Goal: Book appointment/travel/reservation

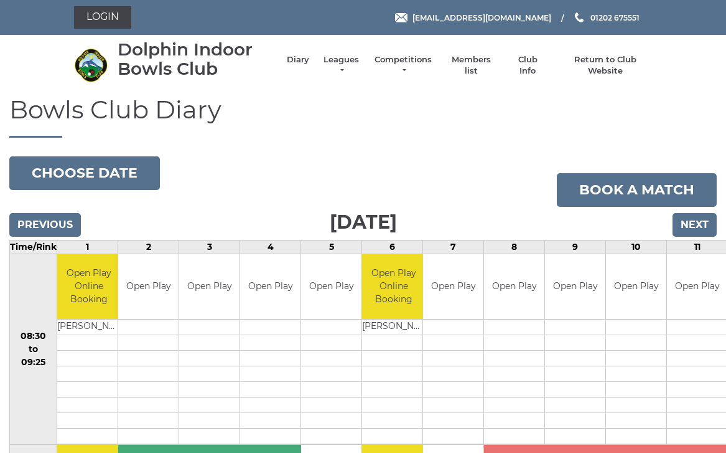
scroll to position [7, 0]
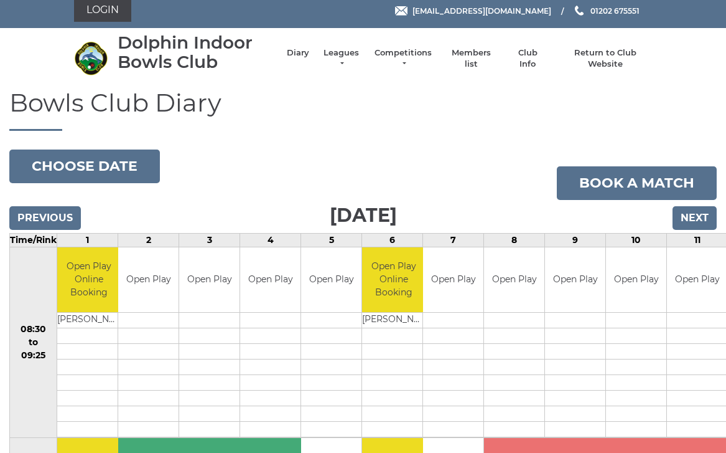
click at [703, 215] on input "Next" at bounding box center [695, 218] width 44 height 24
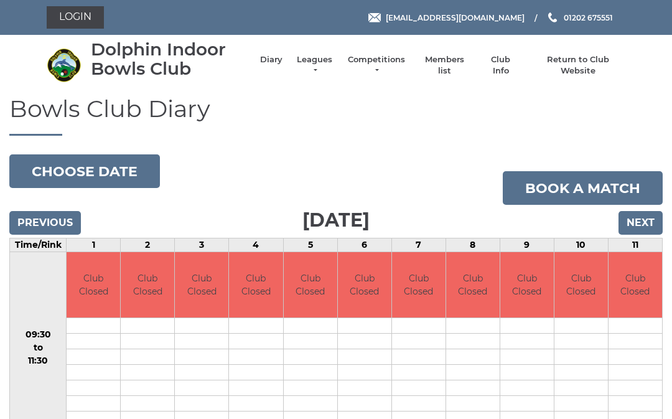
click at [649, 221] on input "Next" at bounding box center [641, 223] width 44 height 24
click at [648, 222] on input "Next" at bounding box center [641, 223] width 44 height 24
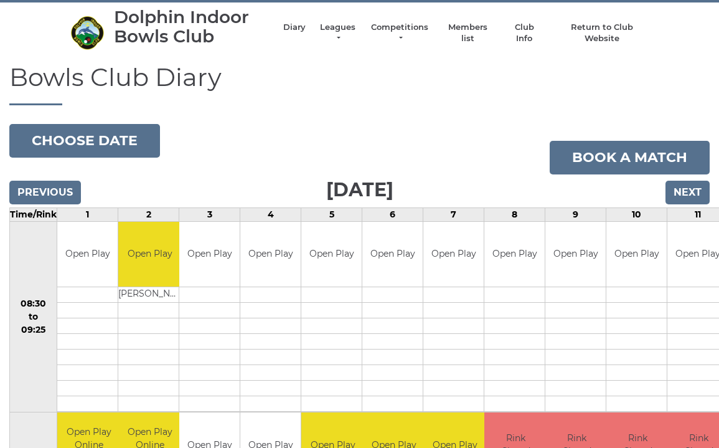
scroll to position [27, 0]
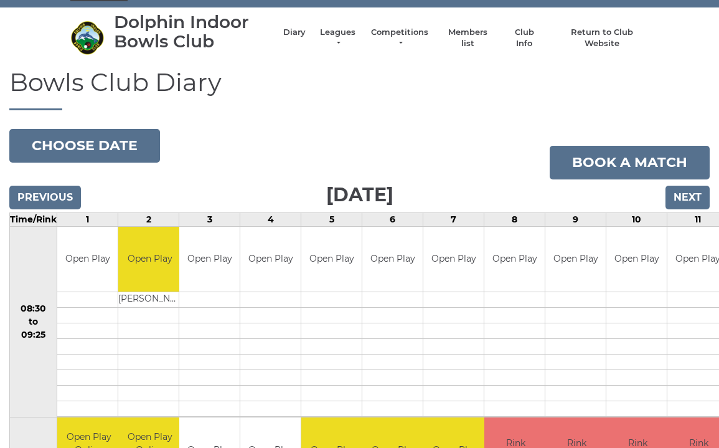
click at [684, 200] on input "Next" at bounding box center [687, 197] width 44 height 24
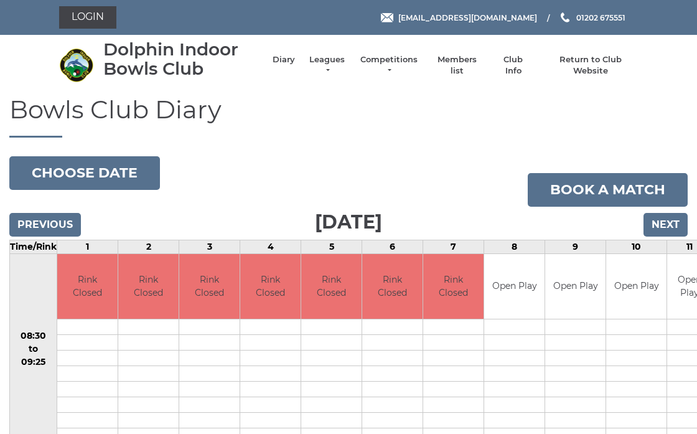
click at [677, 220] on input "Next" at bounding box center [666, 225] width 44 height 24
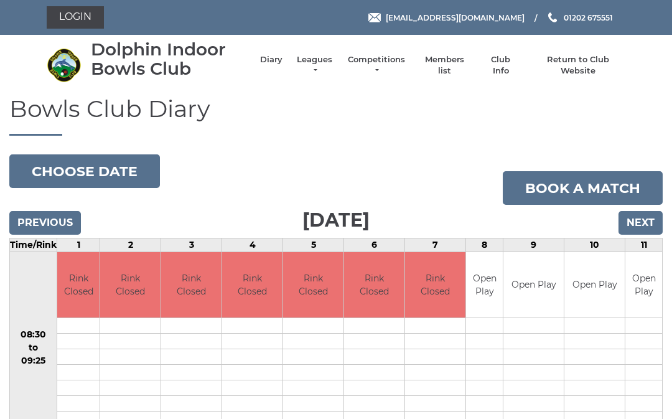
click at [642, 223] on input "Next" at bounding box center [641, 223] width 44 height 24
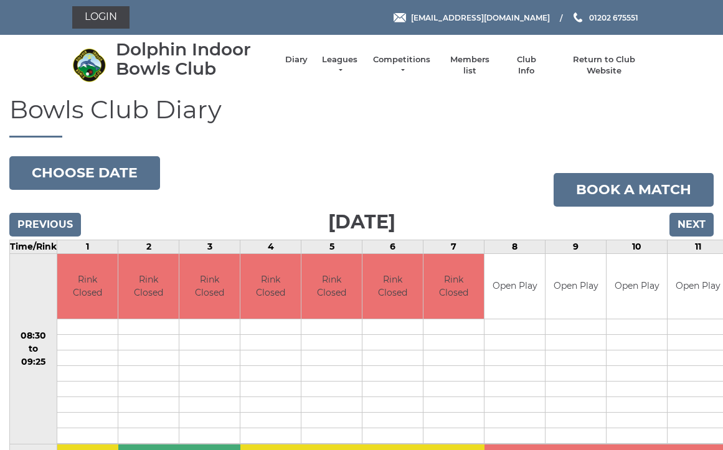
scroll to position [6, 0]
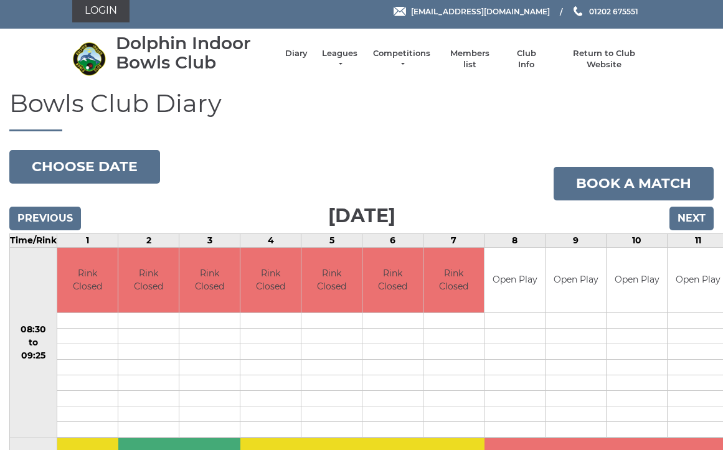
click at [692, 220] on input "Next" at bounding box center [691, 219] width 44 height 24
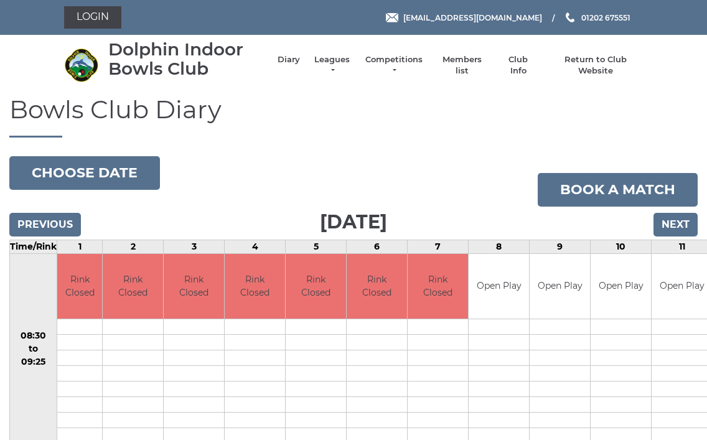
scroll to position [4, 0]
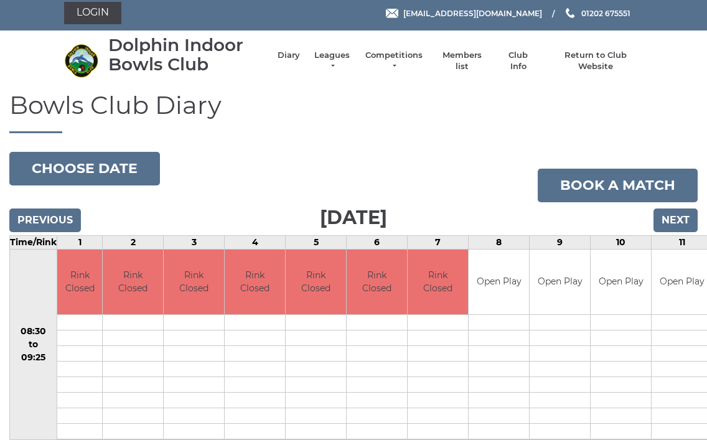
click at [679, 218] on input "Next" at bounding box center [676, 221] width 44 height 24
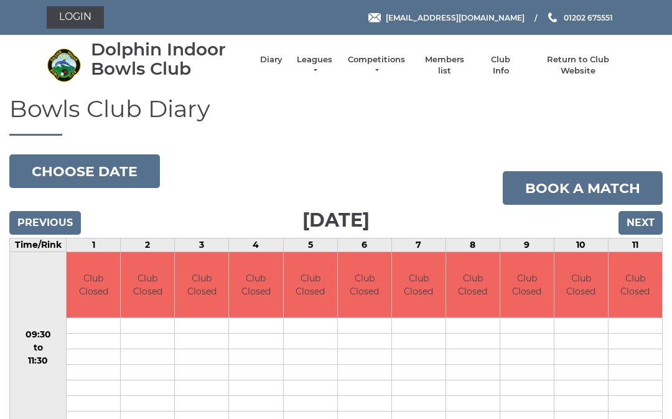
click at [642, 221] on input "Next" at bounding box center [641, 223] width 44 height 24
click at [644, 220] on input "Next" at bounding box center [641, 223] width 44 height 24
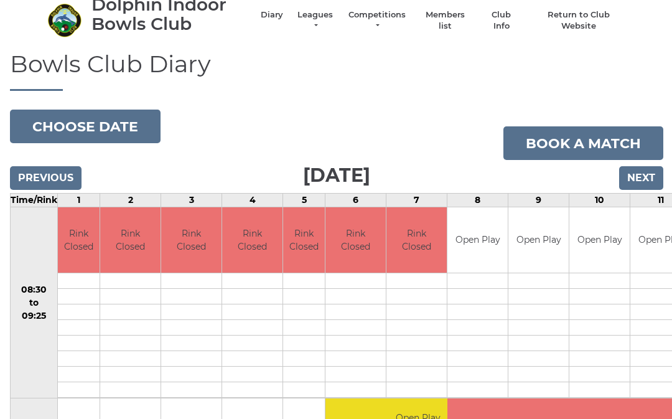
scroll to position [44, 0]
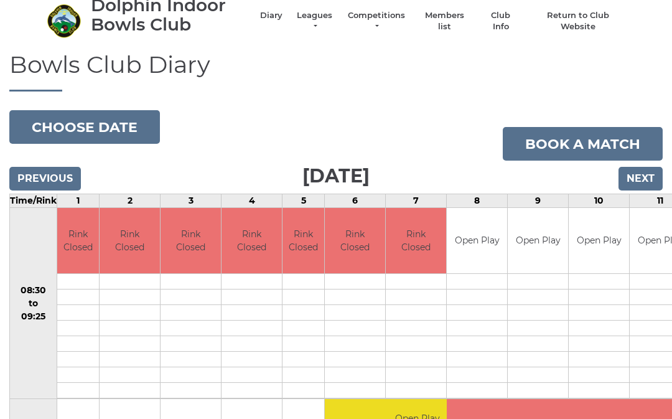
click at [601, 142] on link "Book a match" at bounding box center [583, 144] width 160 height 34
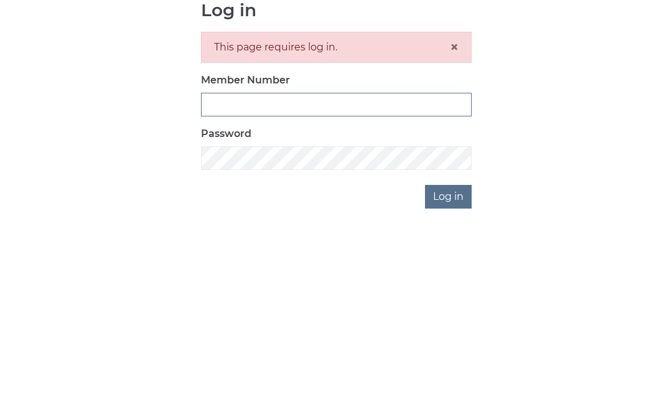
type input "2405"
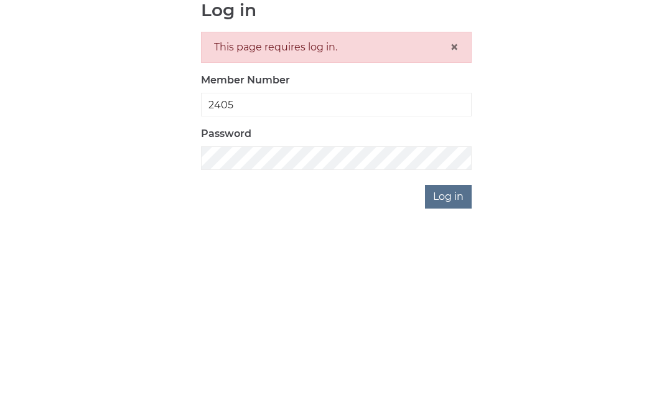
click at [449, 336] on input "Log in" at bounding box center [448, 348] width 47 height 24
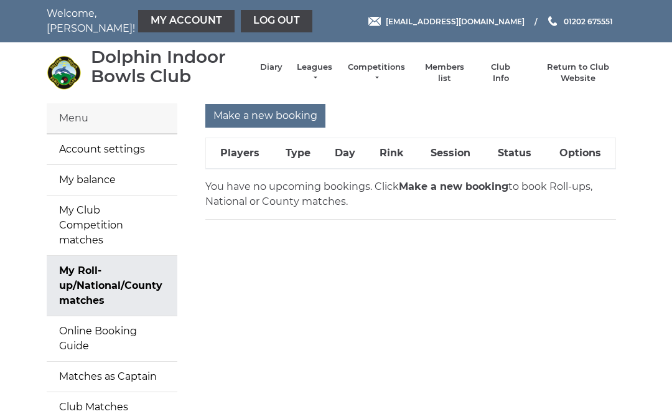
click at [401, 153] on th "Rink" at bounding box center [391, 153] width 49 height 31
click at [397, 148] on th "Rink" at bounding box center [391, 153] width 49 height 31
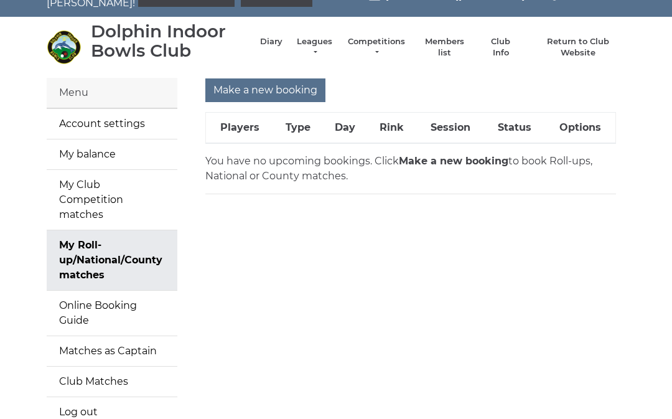
scroll to position [28, 0]
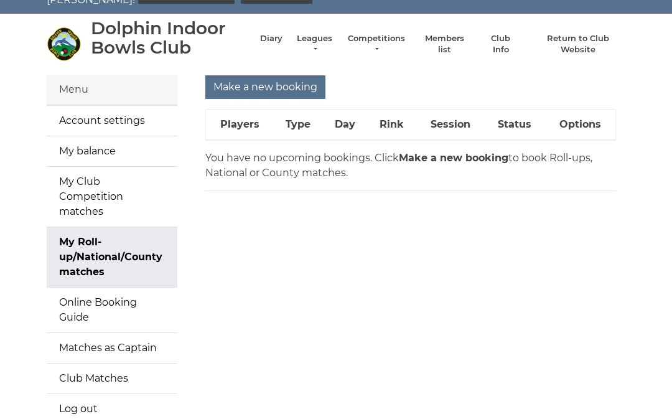
click at [281, 83] on input "Make a new booking" at bounding box center [265, 88] width 120 height 24
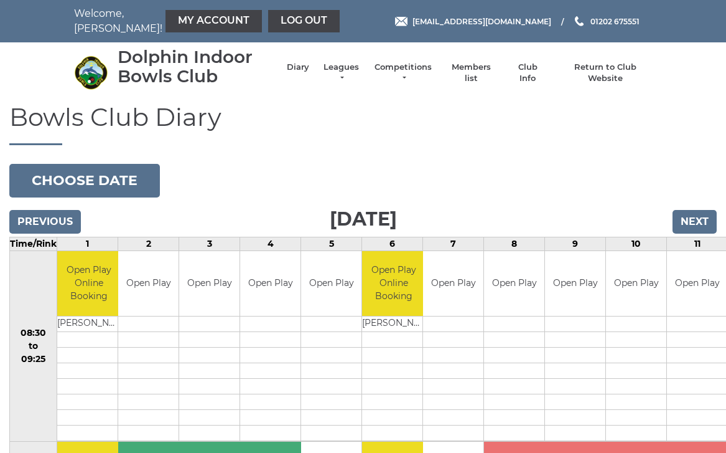
click at [700, 220] on input "Next" at bounding box center [695, 222] width 44 height 24
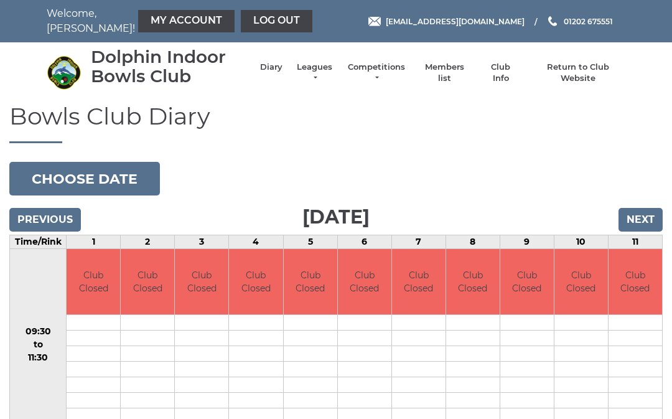
click at [647, 213] on input "Next" at bounding box center [641, 220] width 44 height 24
click at [647, 220] on input "Next" at bounding box center [641, 220] width 44 height 24
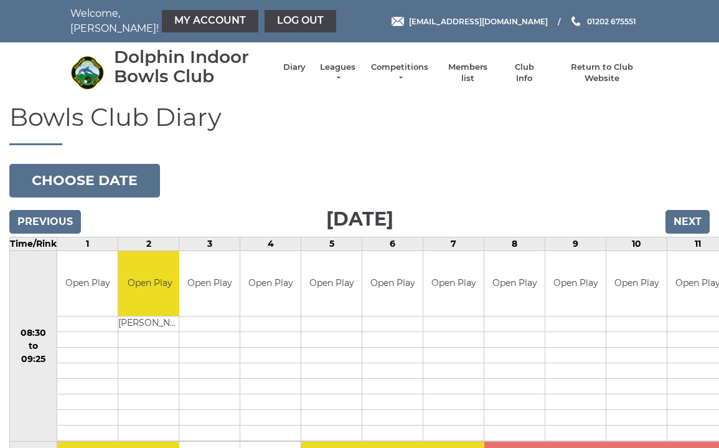
scroll to position [6, 0]
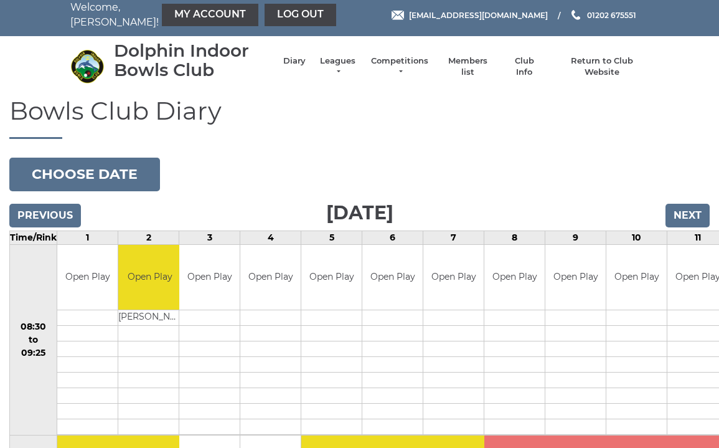
click at [688, 216] on input "Next" at bounding box center [687, 216] width 44 height 24
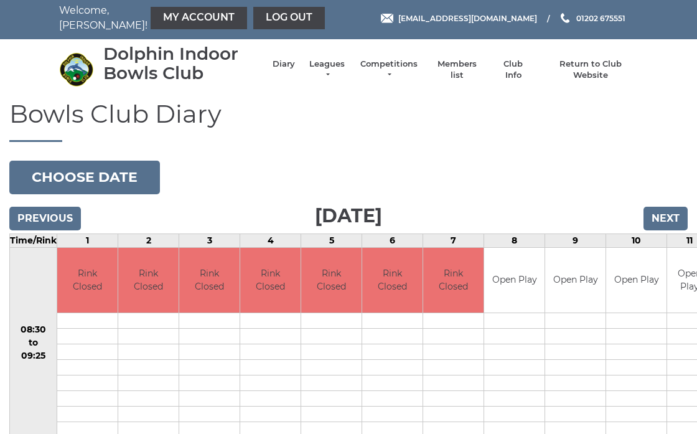
scroll to position [3, 0]
click at [667, 217] on input "Next" at bounding box center [666, 219] width 44 height 24
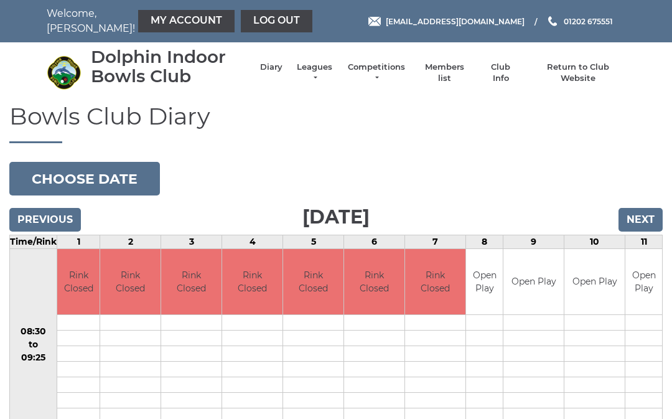
click at [642, 215] on input "Next" at bounding box center [641, 220] width 44 height 24
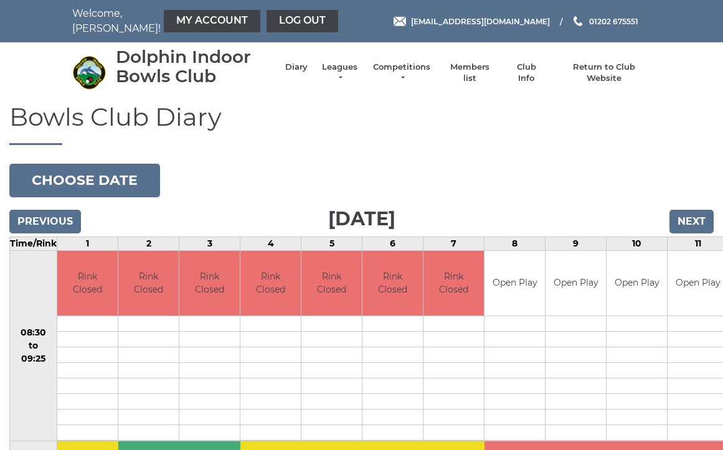
scroll to position [6, 0]
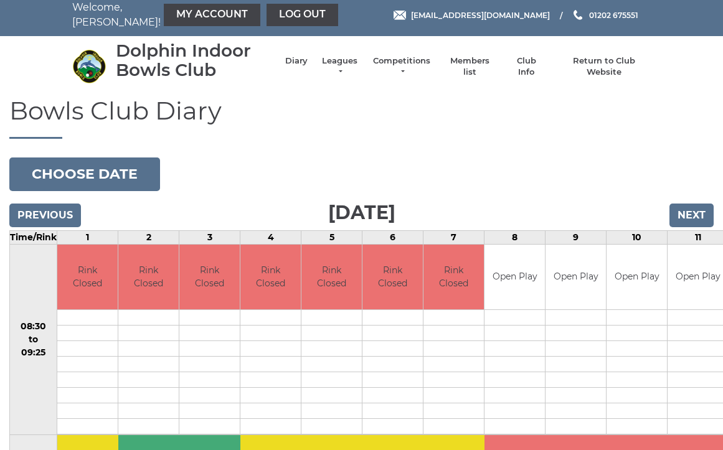
click at [697, 214] on input "Next" at bounding box center [691, 216] width 44 height 24
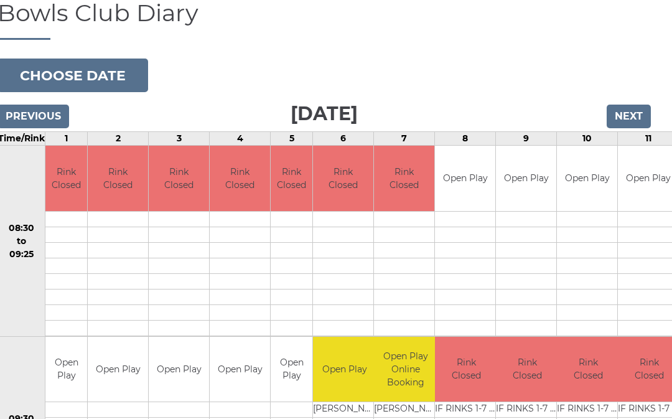
scroll to position [96, 12]
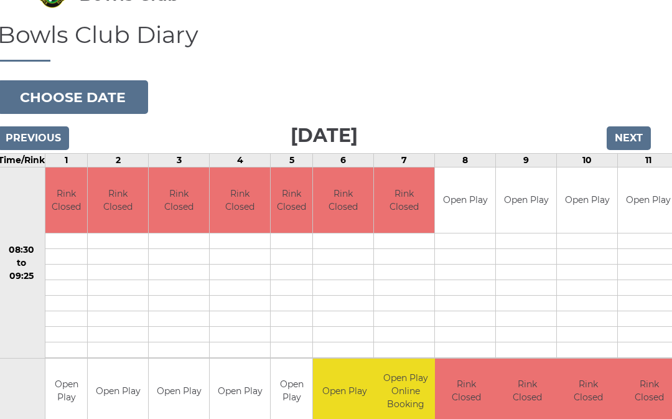
scroll to position [80, 12]
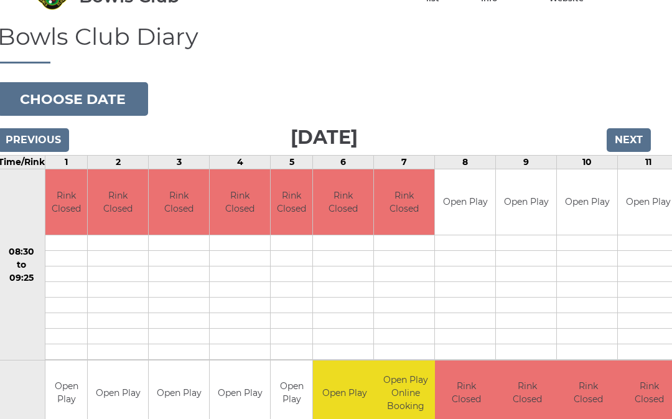
click at [123, 93] on button "Choose date" at bounding box center [73, 99] width 151 height 34
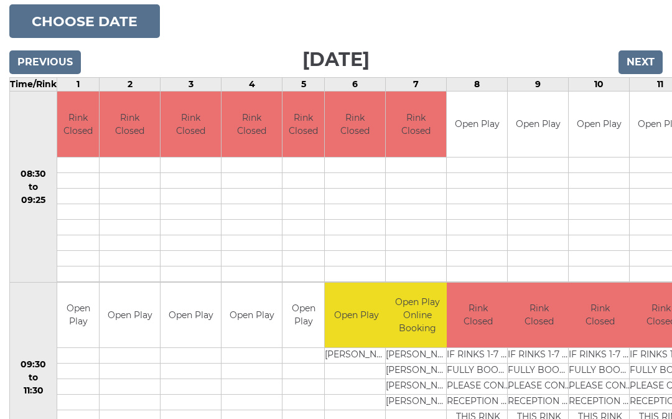
scroll to position [157, 0]
click at [0, 0] on div "Book slot" at bounding box center [0, 0] width 0 height 0
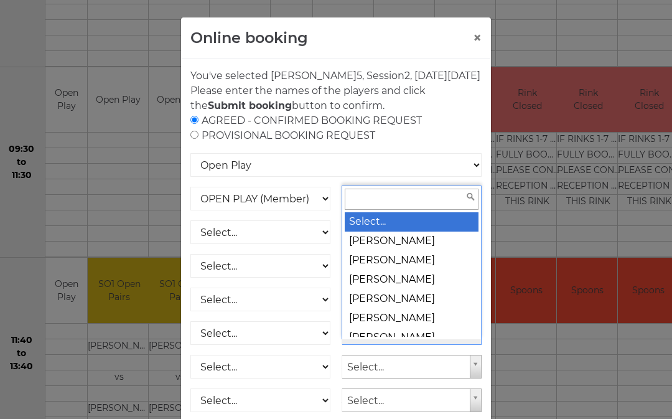
scroll to position [406, 12]
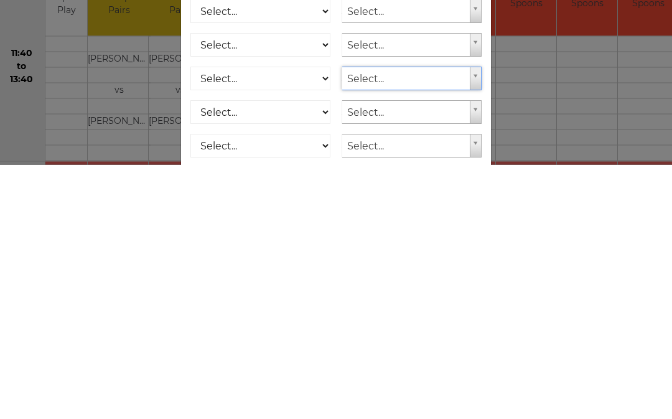
click at [545, 109] on div "Online booking × You've selected Rink 5 , Session 2 , on Monday 1st of Septembe…" at bounding box center [336, 209] width 672 height 419
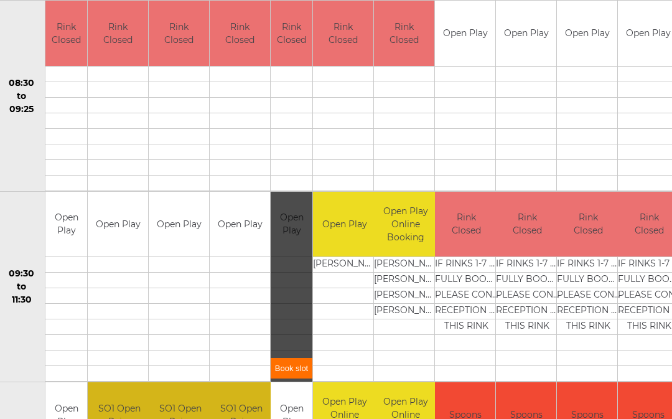
scroll to position [248, 12]
click at [292, 370] on link "Book slot" at bounding box center [292, 368] width 42 height 21
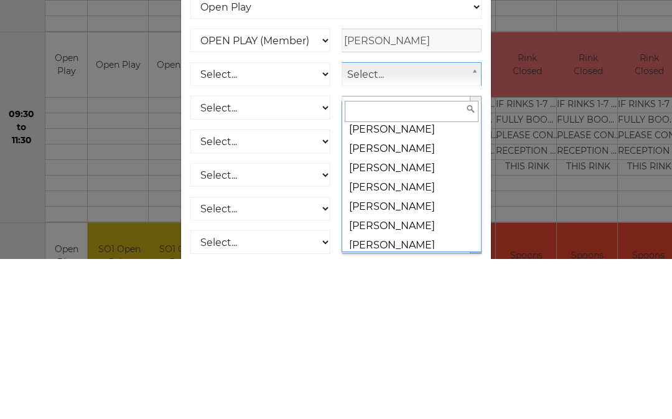
scroll to position [17478, 0]
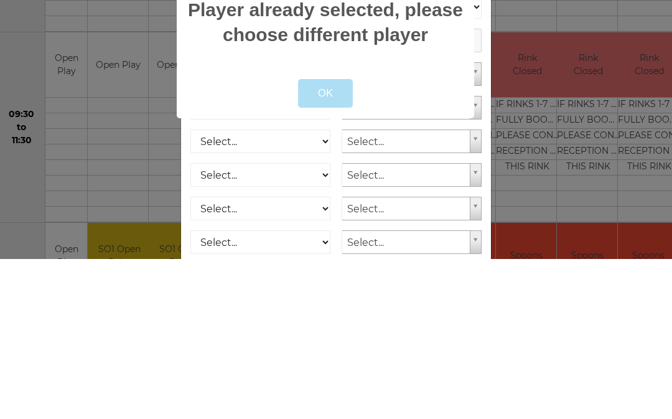
select select
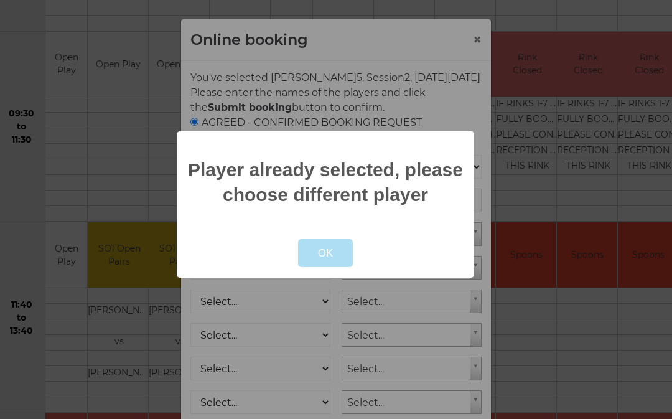
click at [337, 268] on button "OK" at bounding box center [325, 253] width 55 height 29
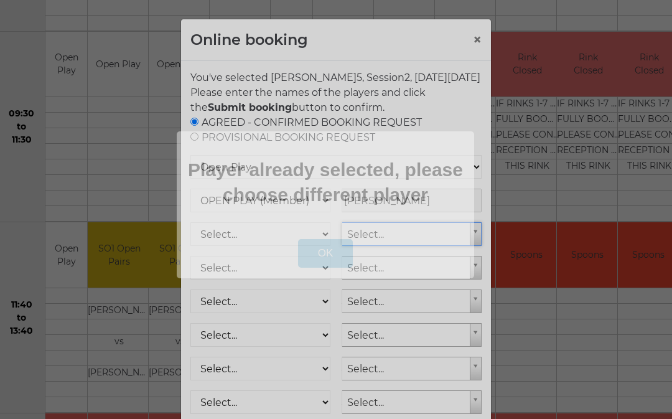
scroll to position [408, 12]
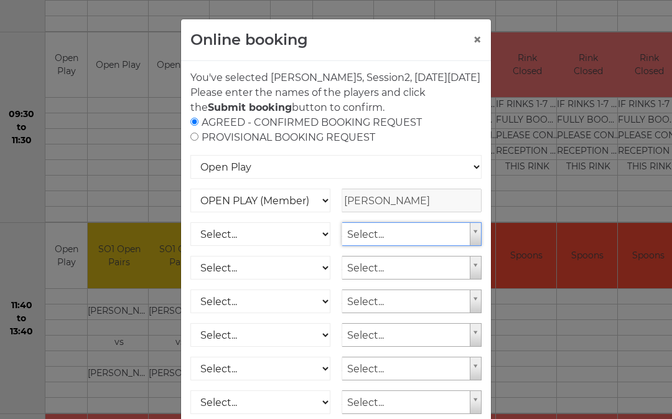
click at [438, 136] on div "AGREED - CONFIRMED BOOKING REQUEST PROVISIONAL BOOKING REQUEST" at bounding box center [335, 130] width 291 height 30
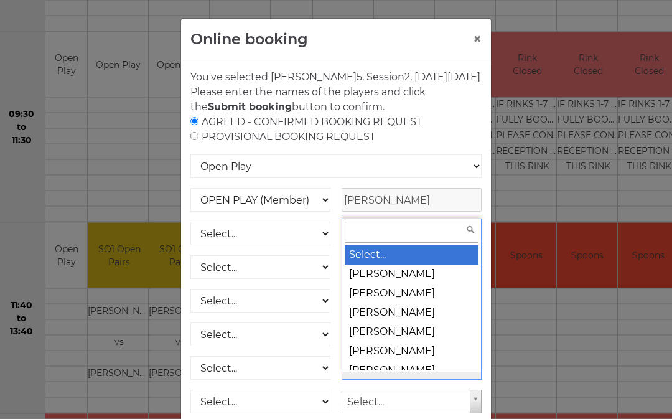
scroll to position [457, 12]
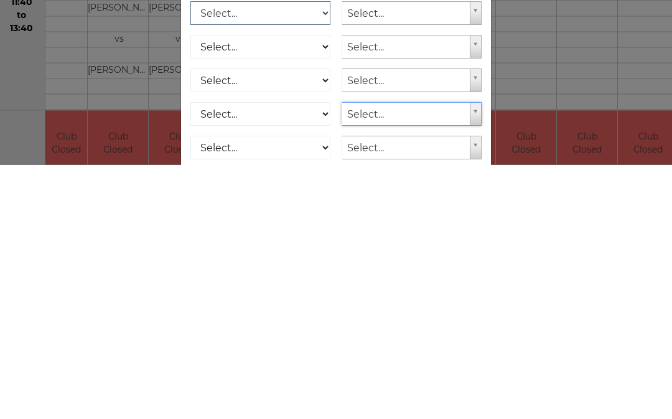
click at [274, 256] on select "Select... OPEN PLAY (Member) OPEN PLAY (Visitor) OPEN PLAY 1 HOUR (Member) OPEN…" at bounding box center [260, 268] width 140 height 24
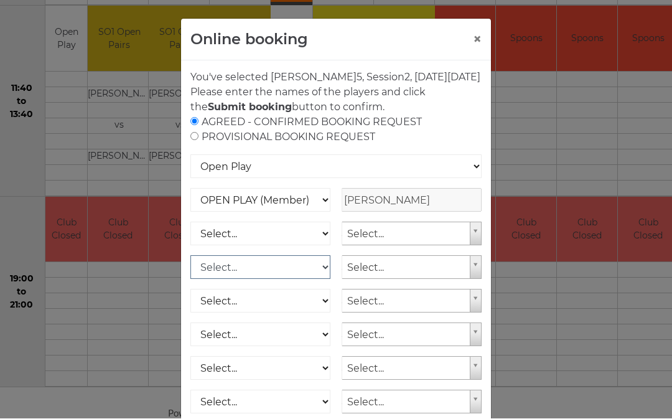
select select "1_12"
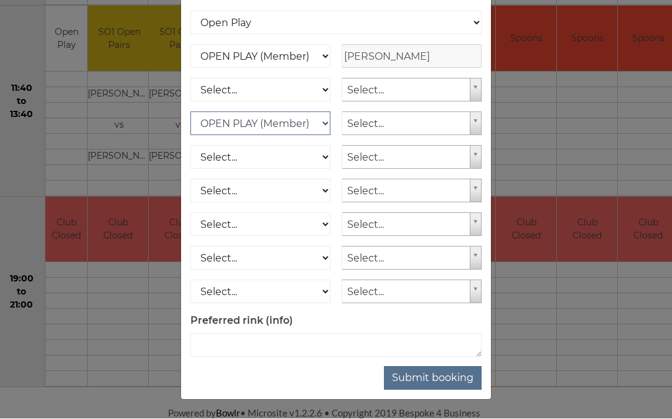
scroll to position [159, 0]
click at [455, 376] on button "Submit booking" at bounding box center [433, 379] width 98 height 24
click at [449, 375] on button "Submit booking" at bounding box center [433, 379] width 98 height 24
click at [288, 125] on select "Select... OPEN PLAY (Member) OPEN PLAY (Visitor) OPEN PLAY 1 HOUR (Member) OPEN…" at bounding box center [260, 124] width 140 height 24
click at [446, 377] on button "Submit booking" at bounding box center [433, 379] width 98 height 24
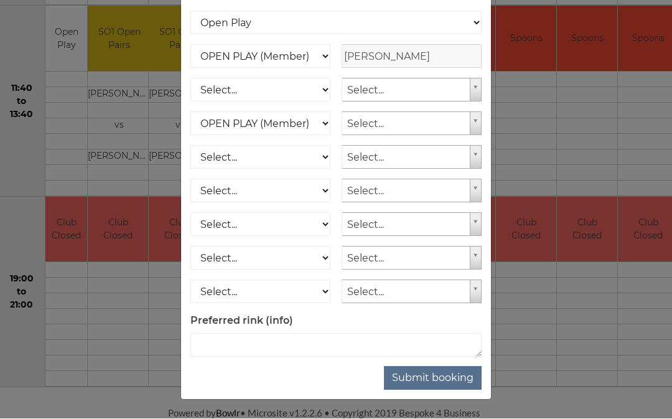
click at [258, 321] on label "Preferred rink (info)" at bounding box center [241, 321] width 103 height 15
click at [276, 319] on label "Preferred rink (info)" at bounding box center [241, 321] width 103 height 15
click at [439, 378] on button "Submit booking" at bounding box center [433, 379] width 98 height 24
click at [436, 375] on button "Submit booking" at bounding box center [433, 379] width 98 height 24
click at [288, 85] on select "Select... OPEN PLAY (Member) OPEN PLAY (Visitor) OPEN PLAY 1 HOUR (Member) OPEN…" at bounding box center [260, 90] width 140 height 24
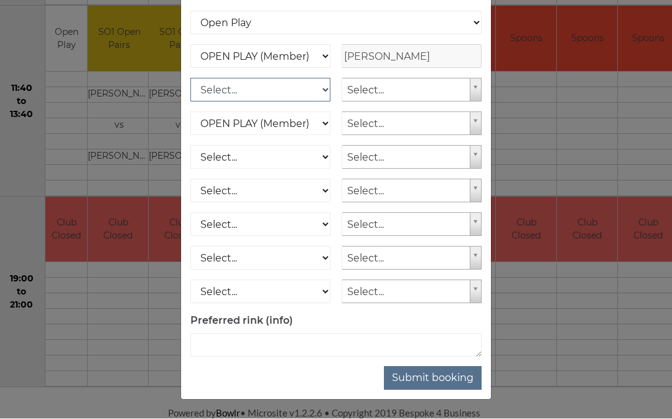
select select "1_12"
click at [451, 379] on button "Submit booking" at bounding box center [433, 379] width 98 height 24
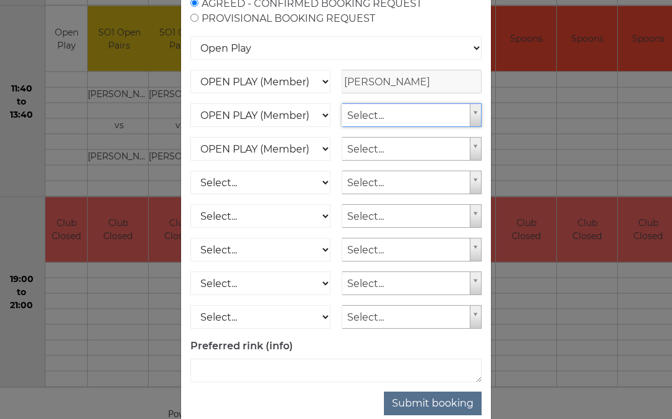
scroll to position [117, 0]
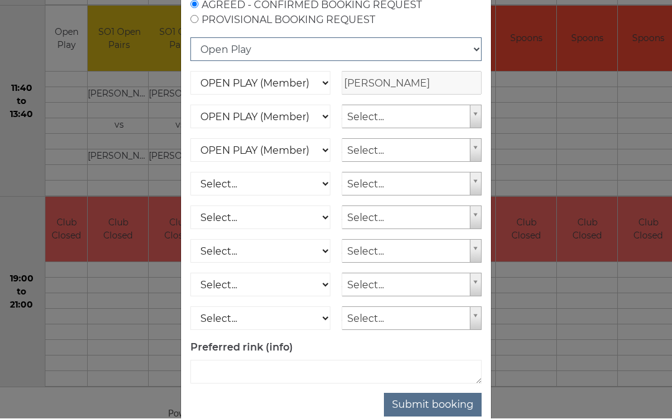
click at [476, 62] on select "Open Play National Competition - Singles National Competition - Pairs National …" at bounding box center [335, 50] width 291 height 24
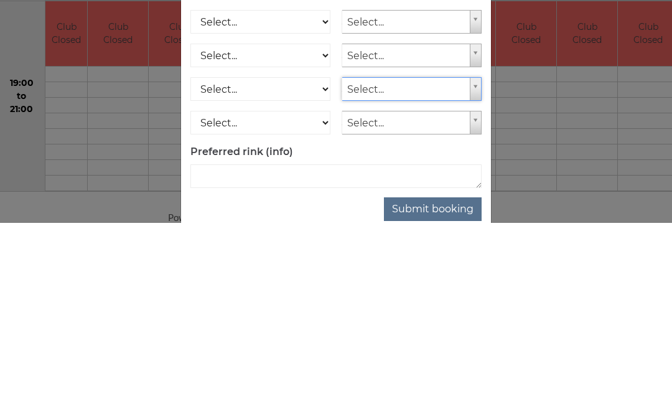
click at [139, 121] on div "Online booking × You've selected Rink 5 , Session 2 , on Monday 1st of Septembe…" at bounding box center [336, 209] width 672 height 419
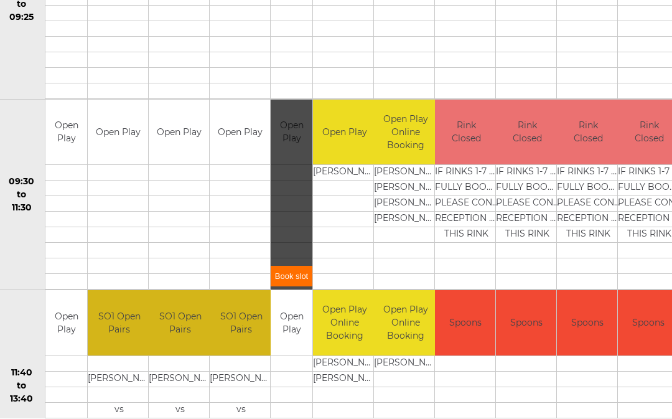
scroll to position [340, 12]
click at [289, 275] on link "Book slot" at bounding box center [292, 276] width 42 height 21
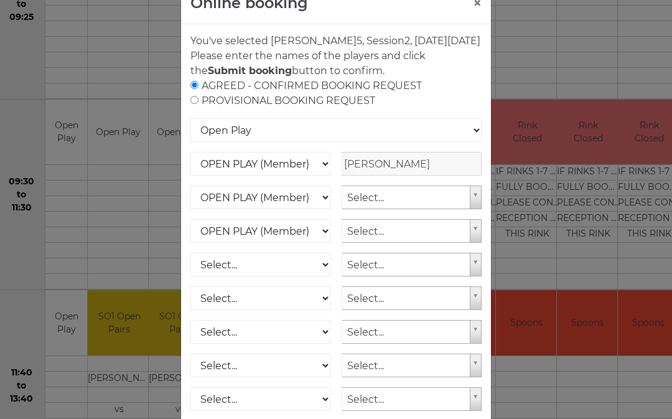
scroll to position [40, 0]
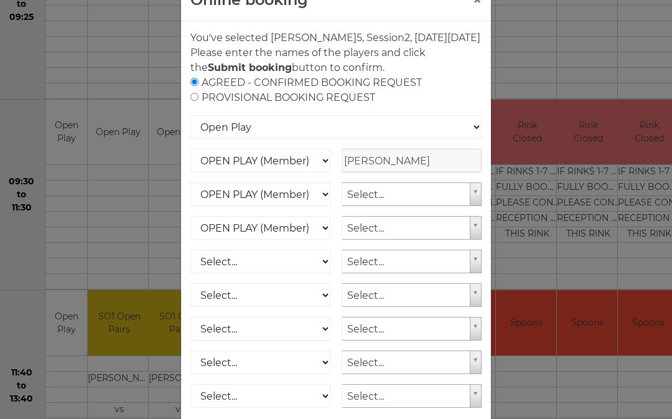
click at [474, 73] on p "Please enter the names of the players and click the Submit booking button to co…" at bounding box center [335, 60] width 291 height 30
click at [390, 95] on div "AGREED - CONFIRMED BOOKING REQUEST PROVISIONAL BOOKING REQUEST" at bounding box center [335, 90] width 291 height 30
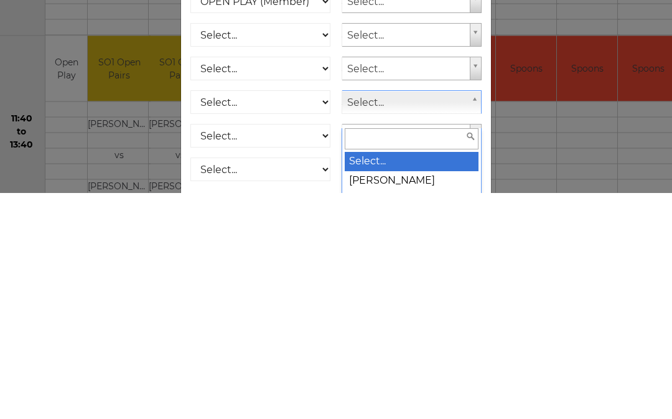
scroll to position [398, 12]
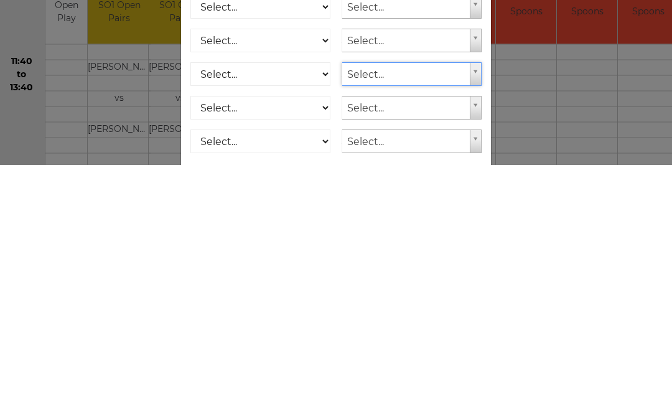
click at [567, 115] on div "Online booking × You've selected Rink 5 , Session 2 , on Monday 1st of Septembe…" at bounding box center [336, 209] width 672 height 419
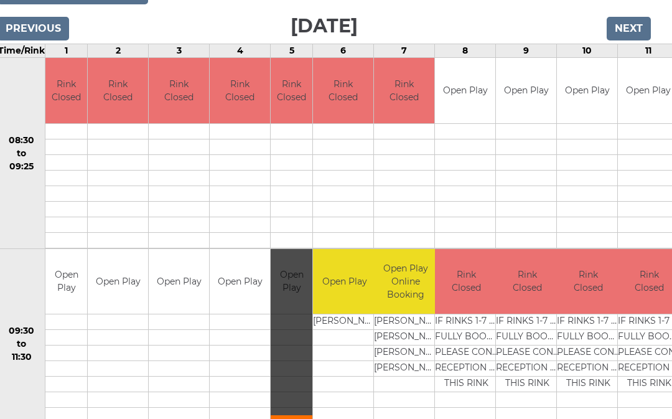
scroll to position [191, 12]
click at [631, 29] on input "Next" at bounding box center [629, 29] width 44 height 24
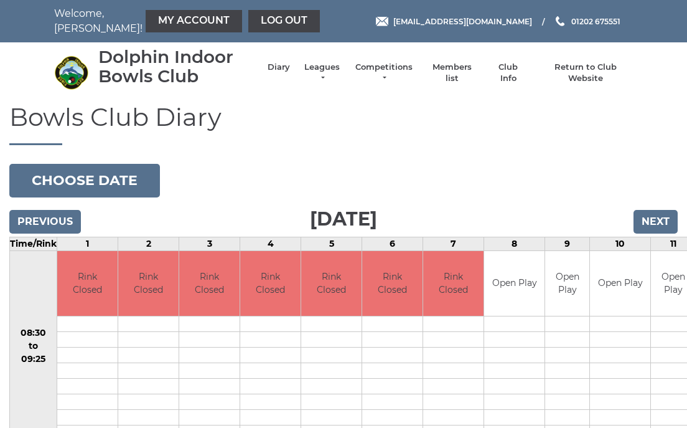
click at [660, 224] on input "Next" at bounding box center [656, 222] width 44 height 24
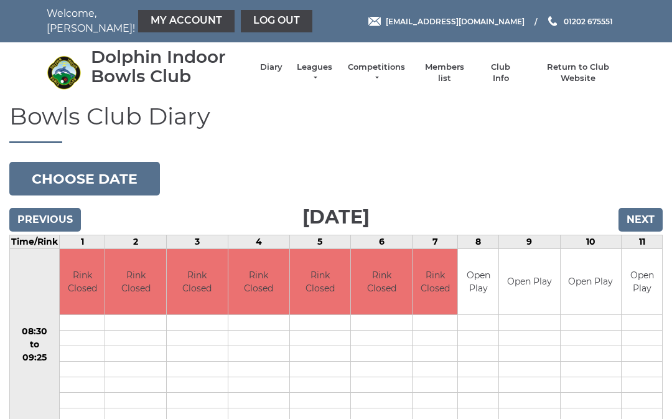
click at [647, 217] on input "Next" at bounding box center [641, 220] width 44 height 24
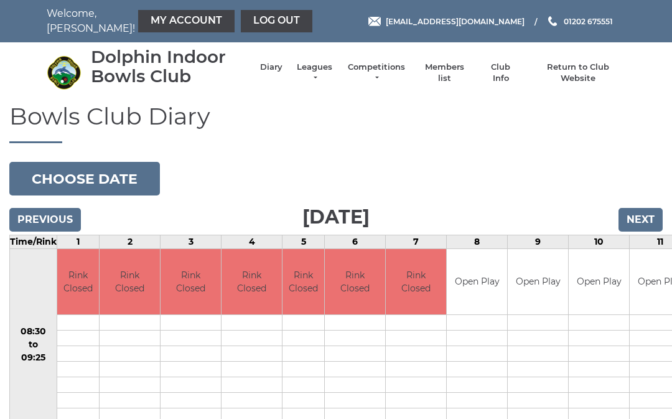
click at [647, 219] on input "Next" at bounding box center [641, 220] width 44 height 24
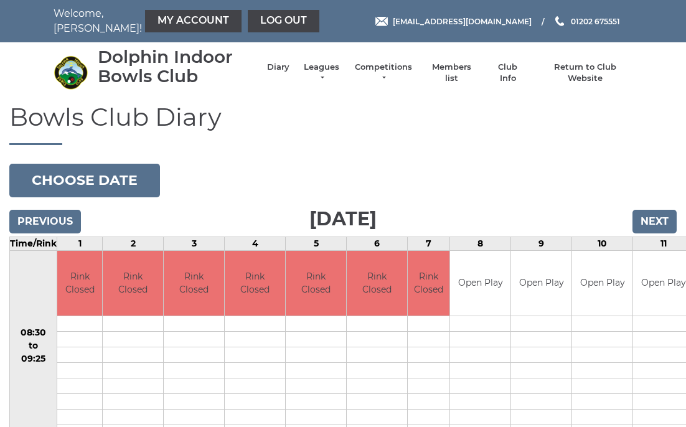
click at [659, 221] on input "Next" at bounding box center [654, 222] width 44 height 24
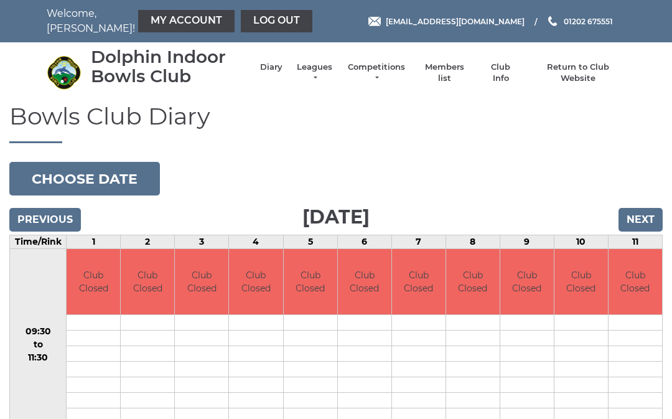
click at [646, 215] on input "Next" at bounding box center [641, 220] width 44 height 24
click at [643, 217] on input "Next" at bounding box center [641, 220] width 44 height 24
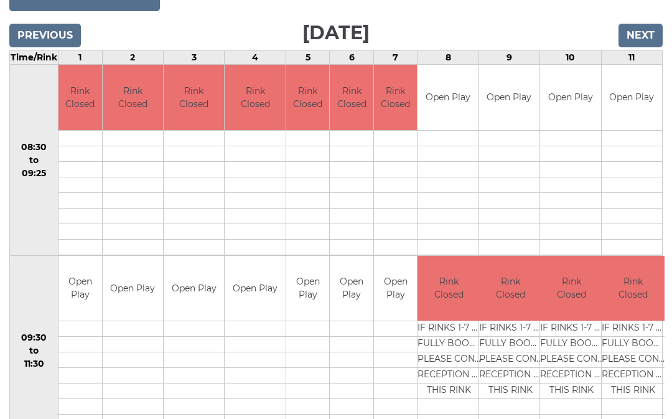
scroll to position [181, 0]
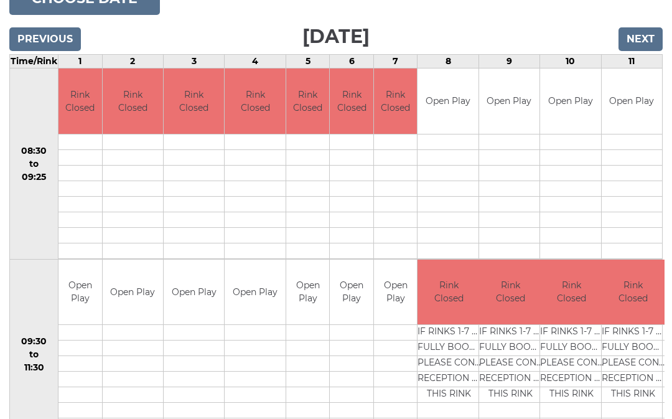
click at [314, 298] on td "Open Play" at bounding box center [308, 292] width 44 height 65
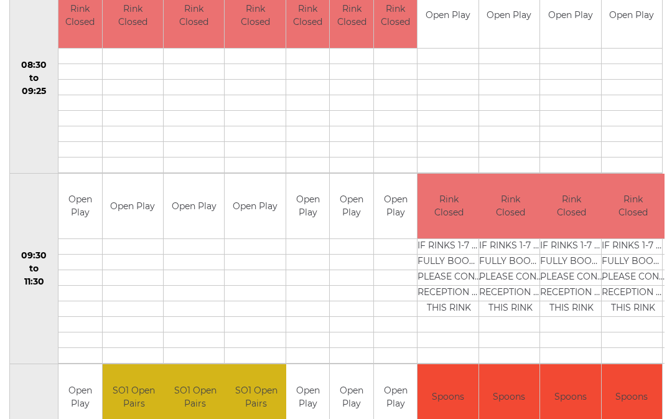
scroll to position [266, 0]
click at [311, 390] on td "Open Play" at bounding box center [308, 396] width 44 height 65
click at [307, 405] on td "Open Play" at bounding box center [308, 396] width 44 height 65
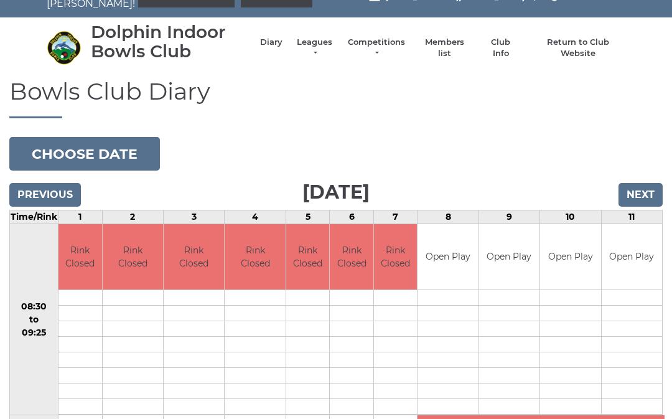
scroll to position [24, 0]
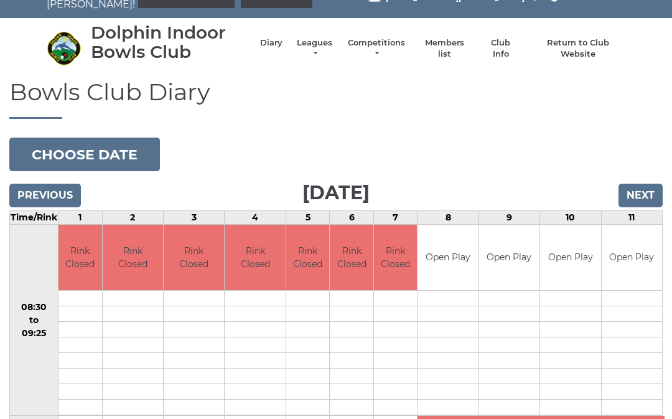
click at [131, 153] on button "Choose date" at bounding box center [84, 155] width 151 height 34
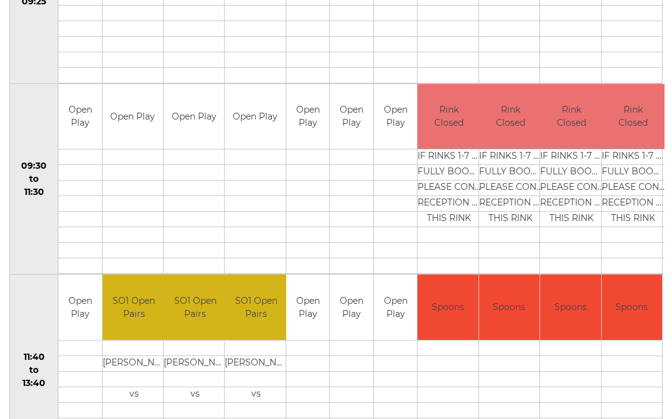
scroll to position [356, 0]
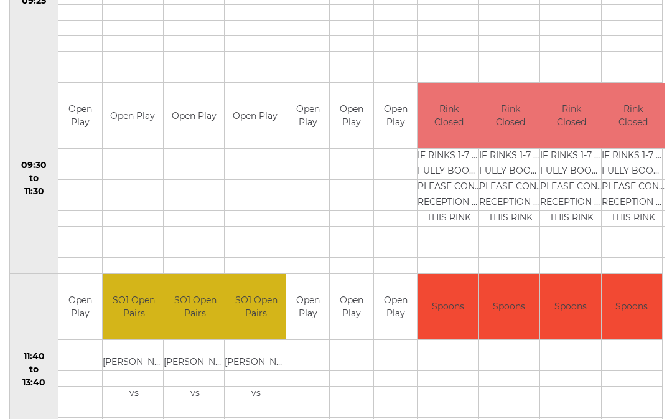
click at [309, 124] on td "Open Play" at bounding box center [308, 116] width 44 height 65
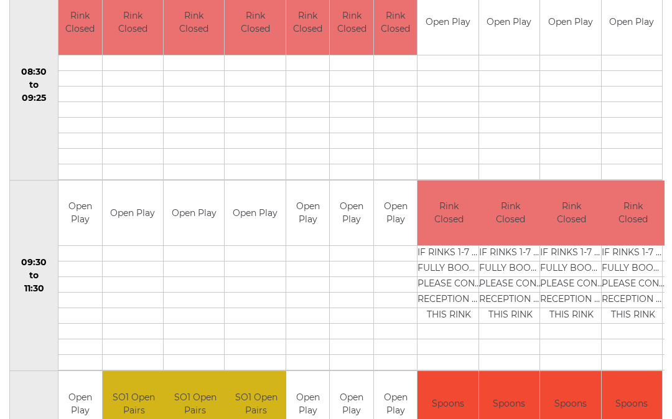
scroll to position [250, 0]
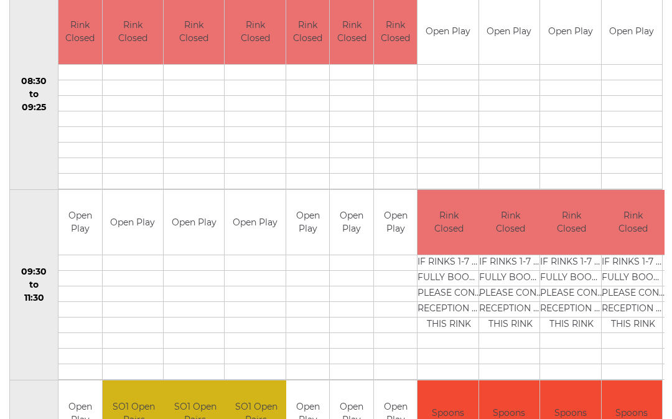
click at [313, 220] on td "Open Play" at bounding box center [308, 222] width 44 height 65
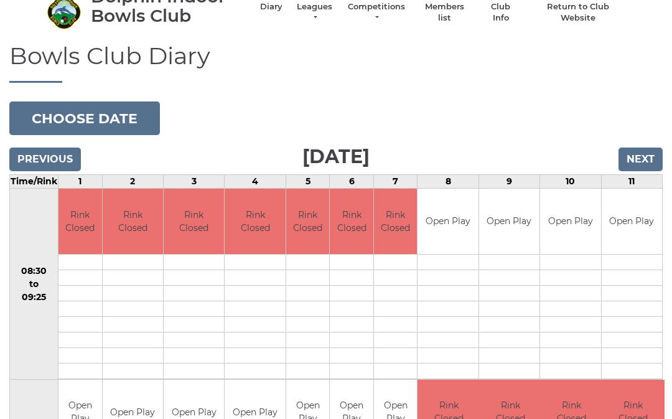
scroll to position [0, 0]
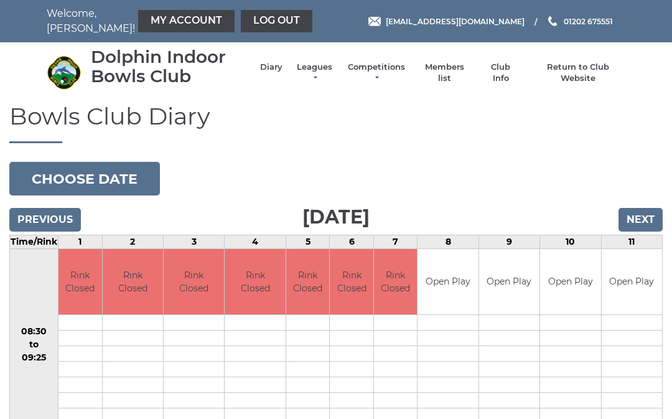
click at [59, 217] on input "Previous" at bounding box center [45, 220] width 72 height 24
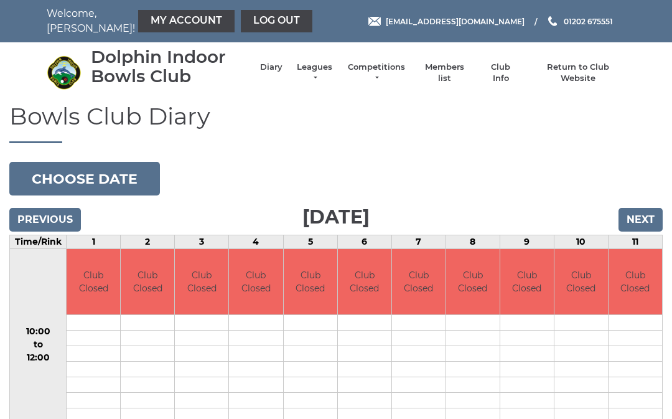
click at [56, 214] on input "Previous" at bounding box center [45, 220] width 72 height 24
click at [106, 173] on button "Choose date" at bounding box center [84, 179] width 151 height 34
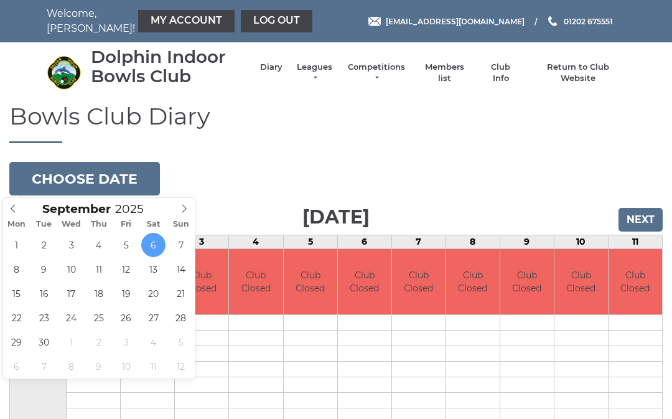
type input "[DATE]"
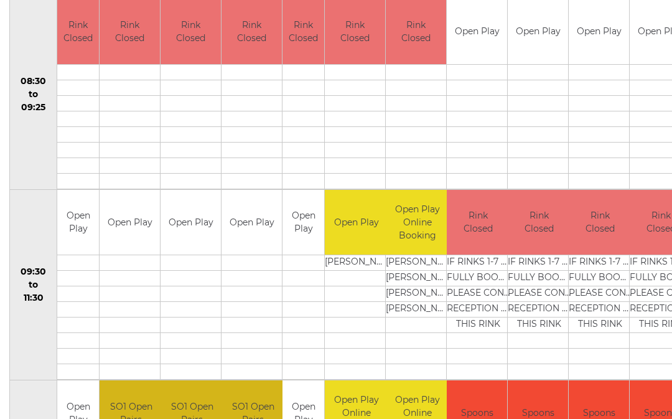
scroll to position [250, 0]
click at [0, 0] on link "Book slot" at bounding box center [0, 0] width 0 height 0
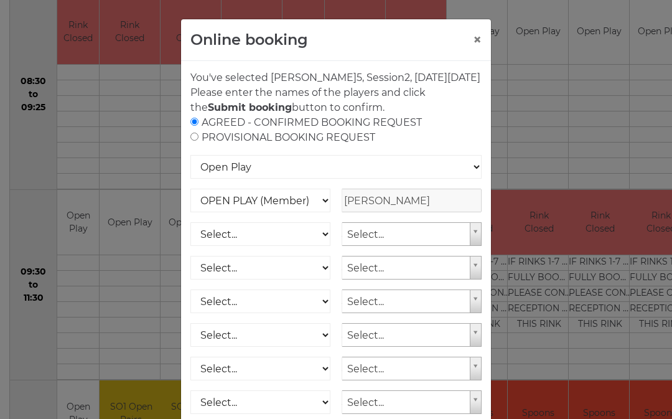
click at [398, 138] on div "AGREED - CONFIRMED BOOKING REQUEST PROVISIONAL BOOKING REQUEST" at bounding box center [335, 130] width 291 height 30
click at [199, 126] on input "radio" at bounding box center [194, 122] width 8 height 8
click at [481, 42] on button "×" at bounding box center [477, 39] width 9 height 15
